Goal: Transaction & Acquisition: Purchase product/service

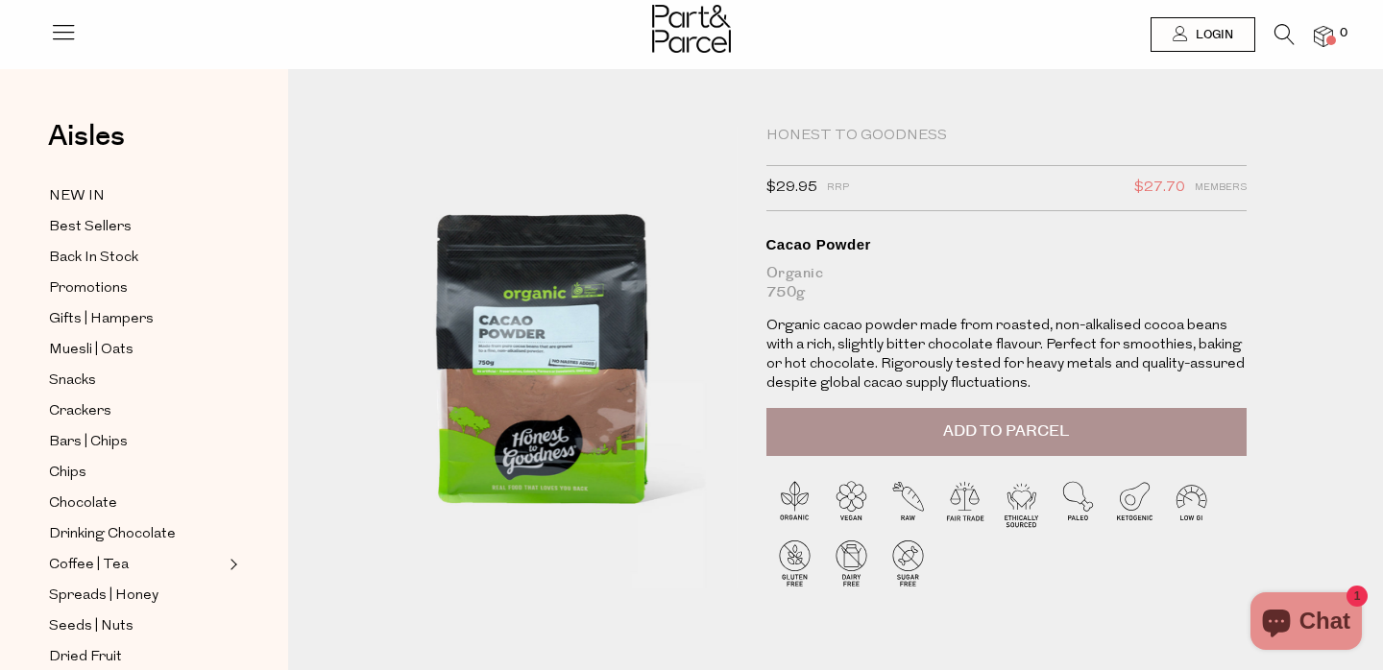
click at [1282, 32] on icon at bounding box center [1284, 34] width 20 height 21
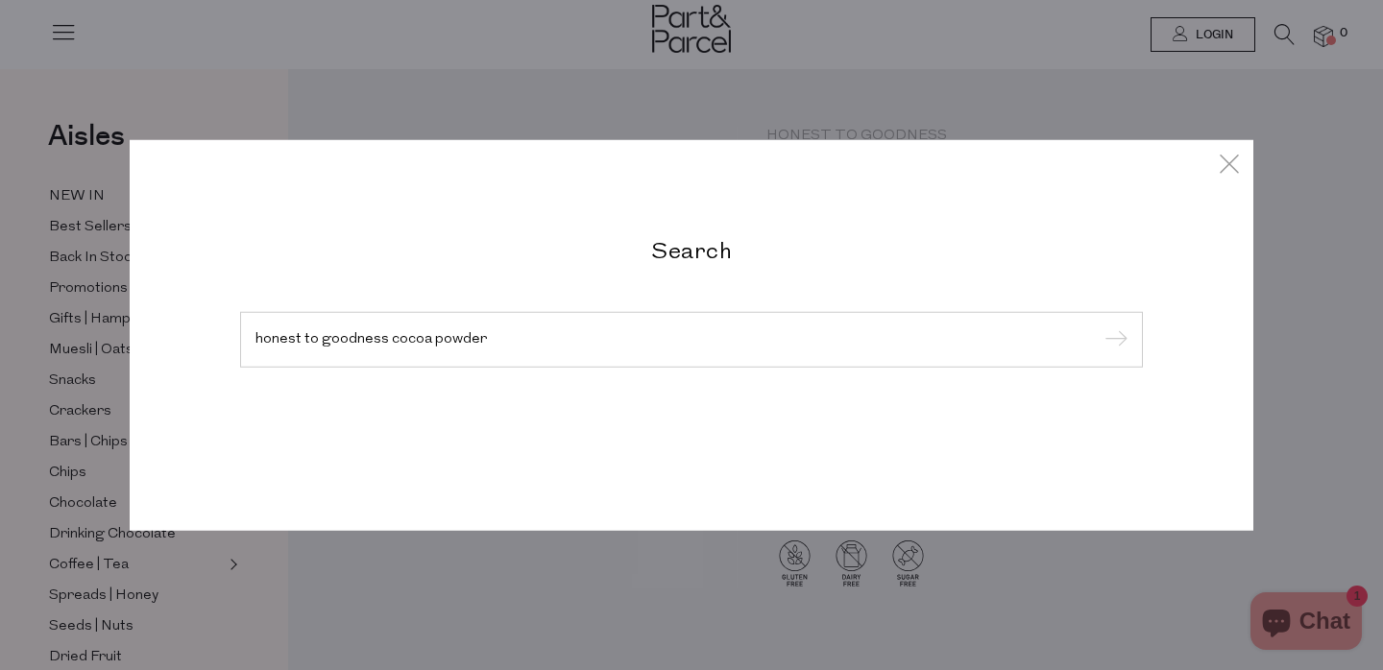
type input "honest to goodness cocoa powder"
click at [1113, 341] on input "submit" at bounding box center [1112, 340] width 29 height 29
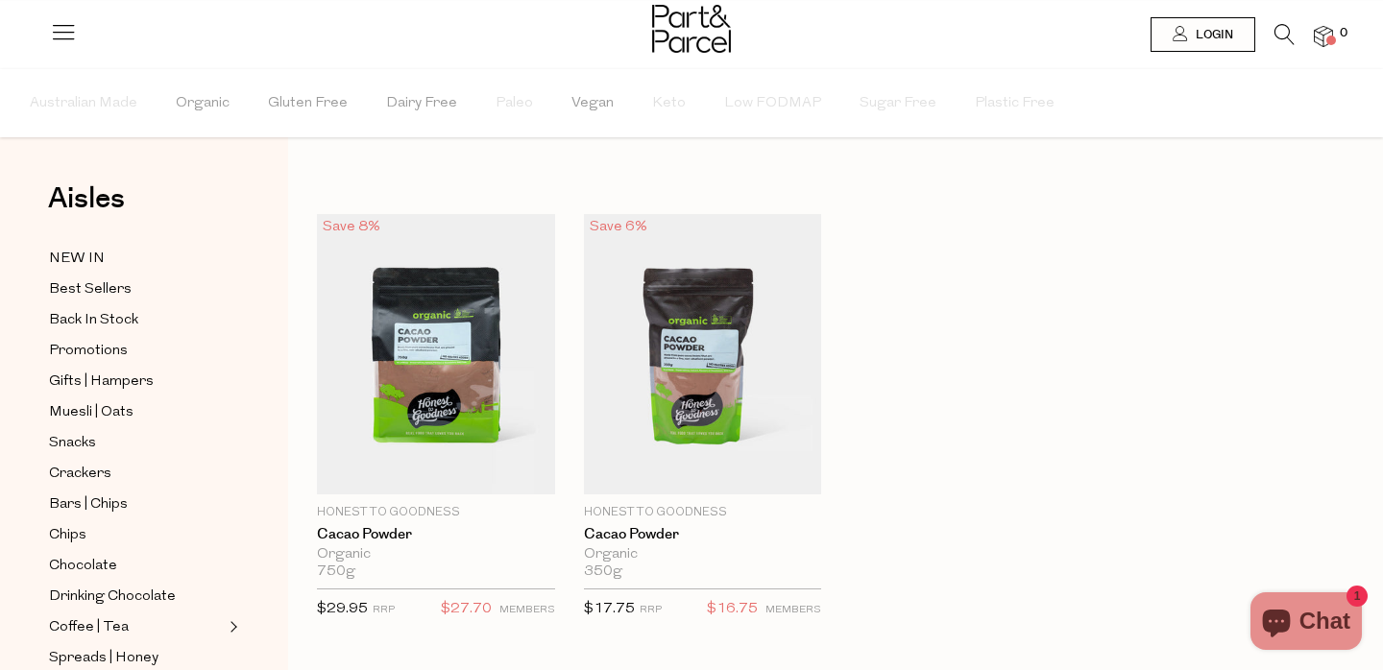
click at [1284, 36] on icon at bounding box center [1284, 34] width 20 height 21
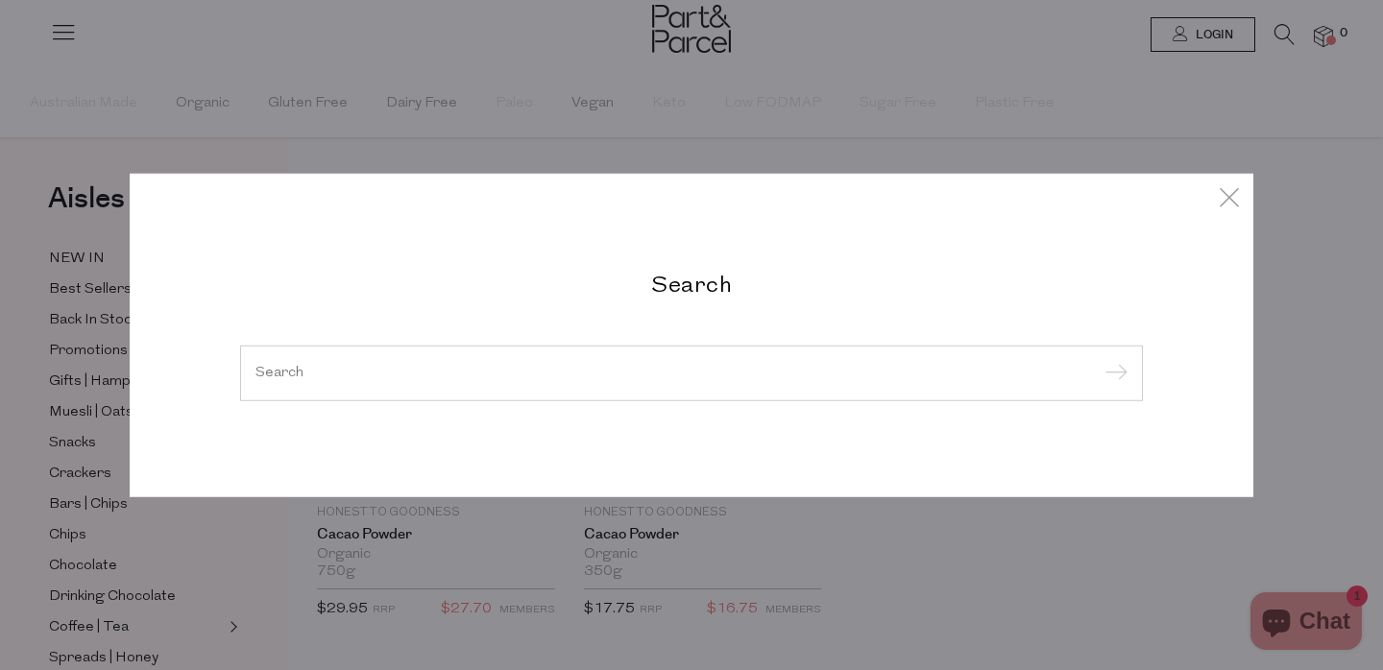
type input "o"
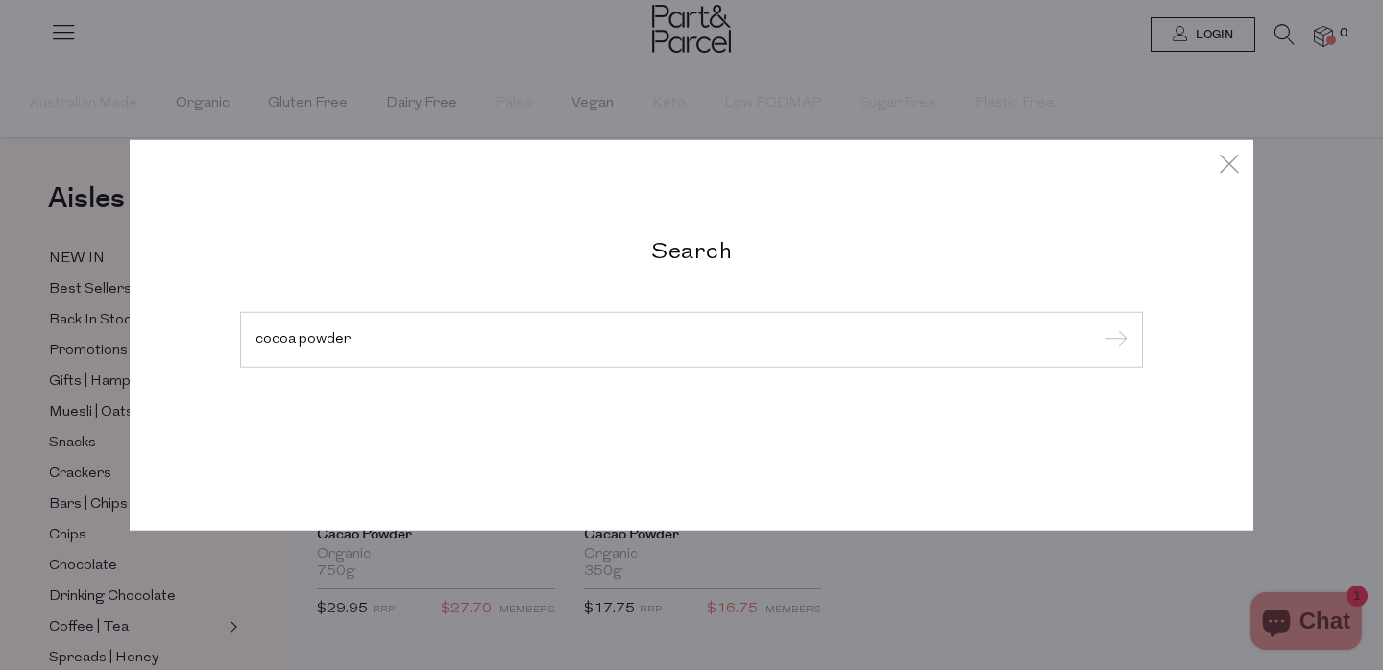
type input "cocoa powder"
click at [1113, 341] on input "submit" at bounding box center [1112, 340] width 29 height 29
